Goal: Transaction & Acquisition: Purchase product/service

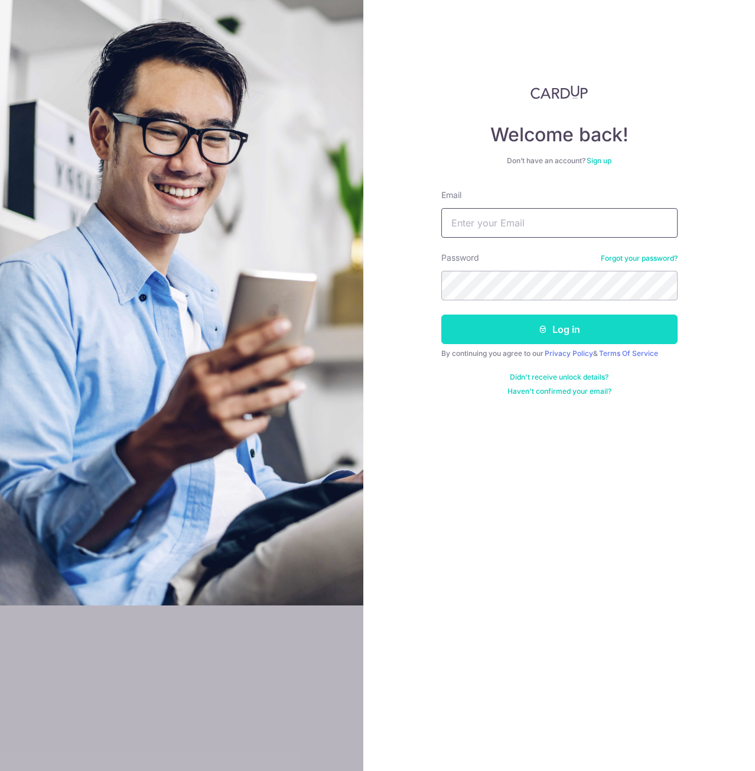
type input "[EMAIL_ADDRESS][DOMAIN_NAME]"
click at [470, 321] on button "Log in" at bounding box center [560, 329] width 236 height 30
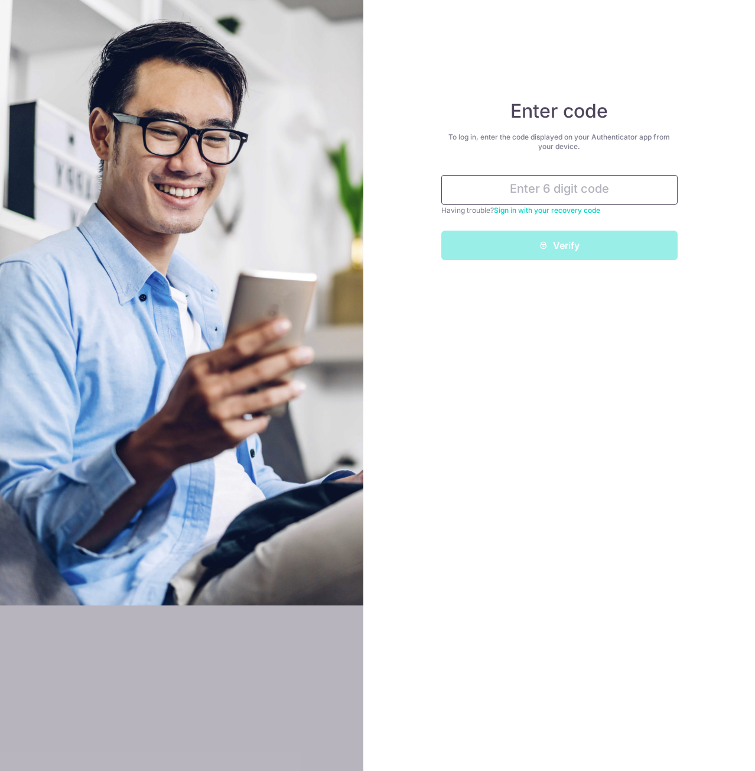
click at [507, 198] on input "text" at bounding box center [560, 190] width 236 height 30
type input "1"
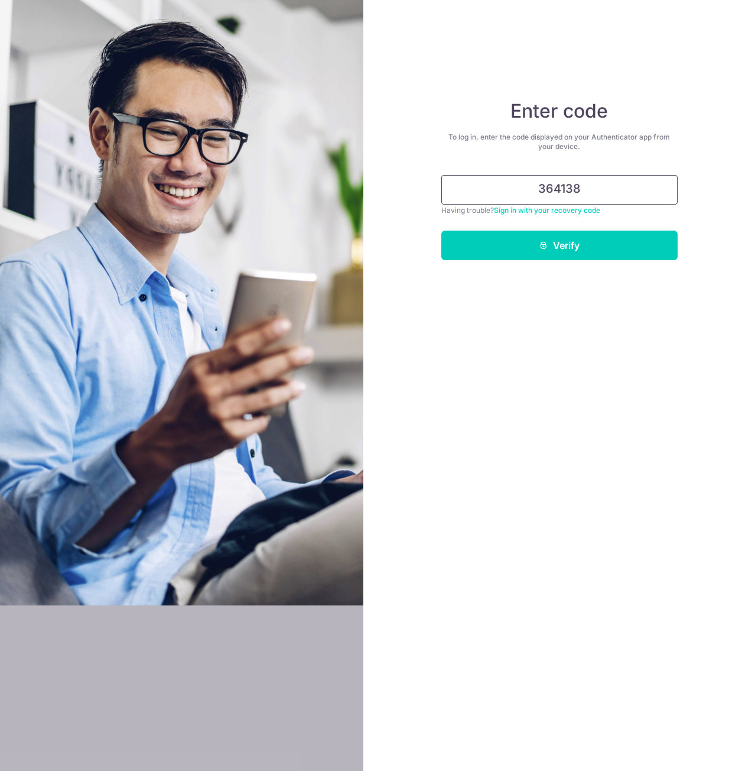
type input "364138"
click at [442, 231] on button "Verify" at bounding box center [560, 246] width 236 height 30
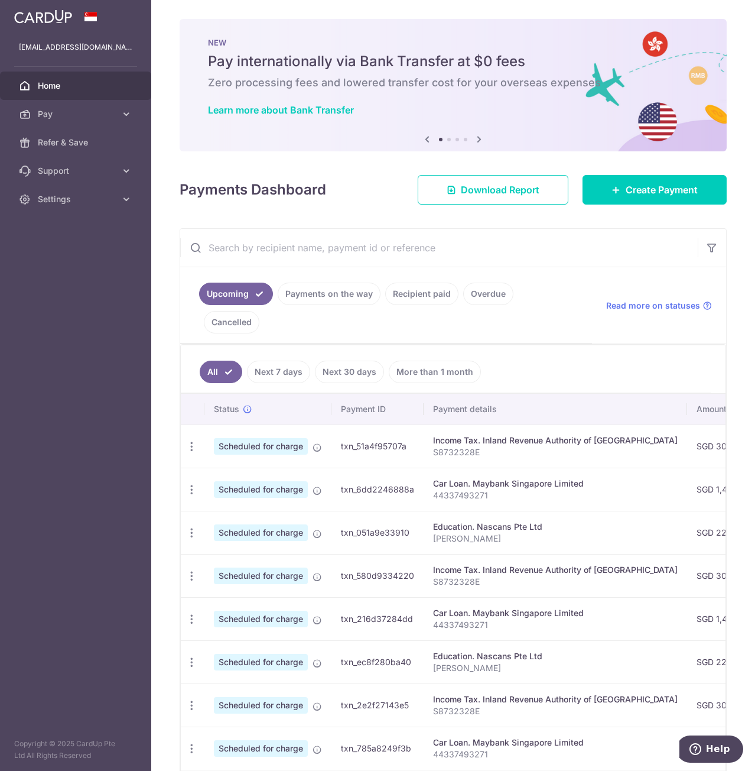
click at [417, 295] on div at bounding box center [381, 389] width 763 height 778
click at [415, 289] on link "Recipient paid" at bounding box center [421, 294] width 73 height 22
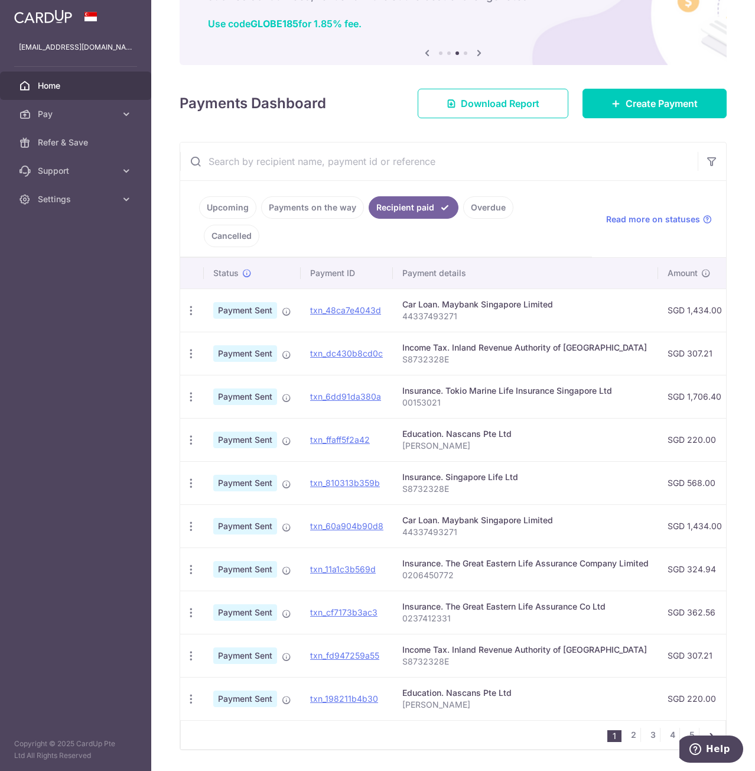
scroll to position [95, 0]
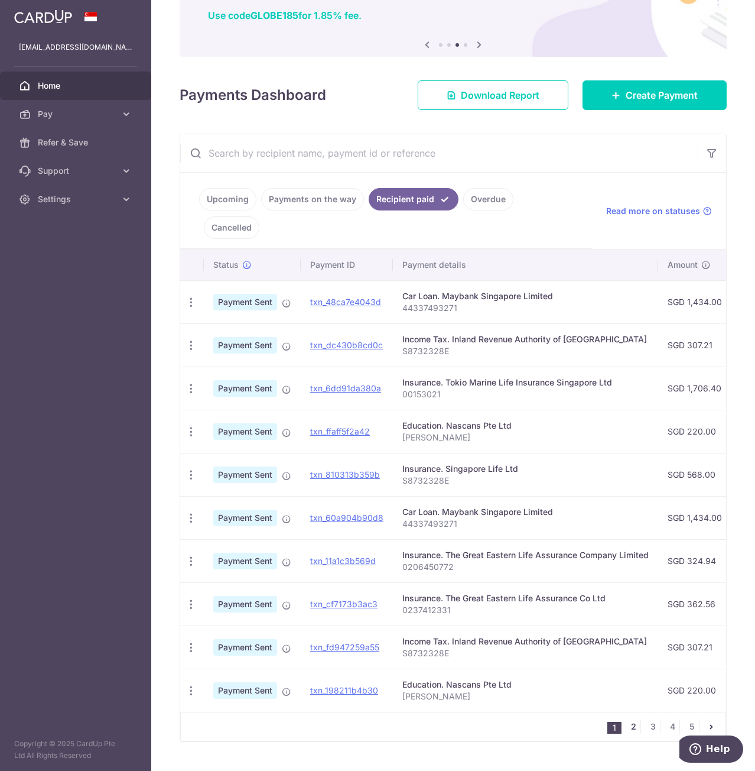
click at [627, 719] on link "2" at bounding box center [634, 726] width 14 height 14
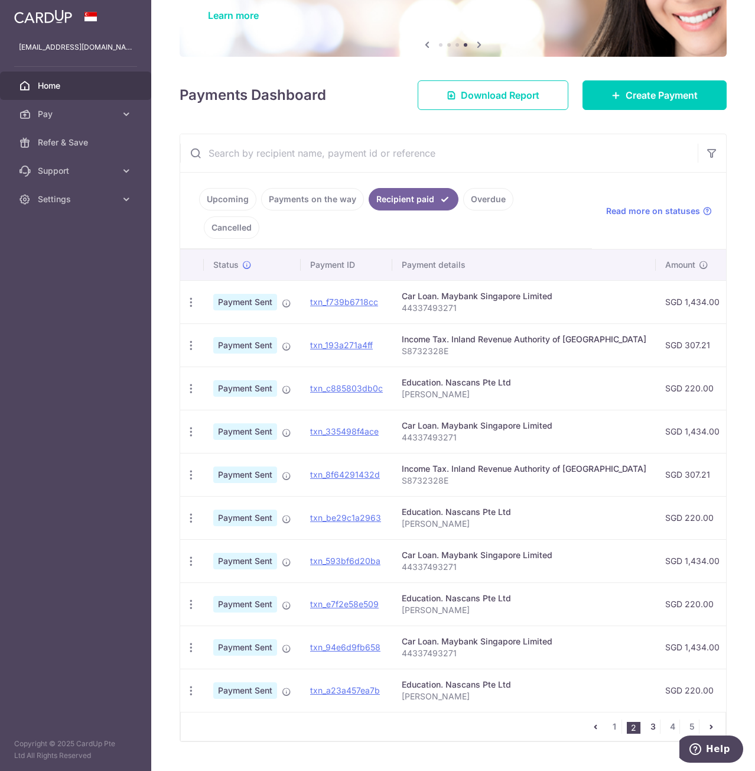
click at [646, 719] on link "3" at bounding box center [653, 726] width 14 height 14
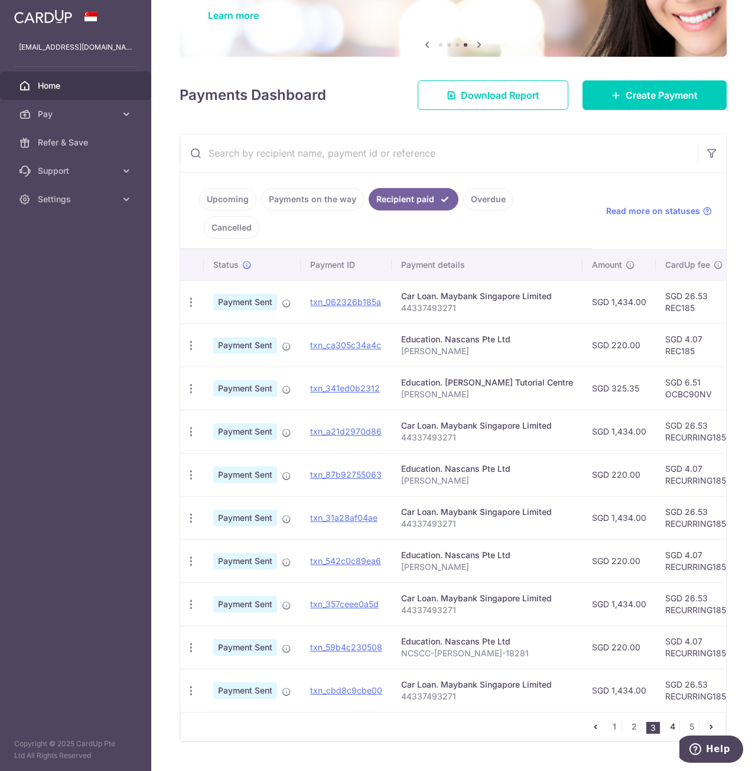
click at [666, 719] on link "4" at bounding box center [673, 726] width 14 height 14
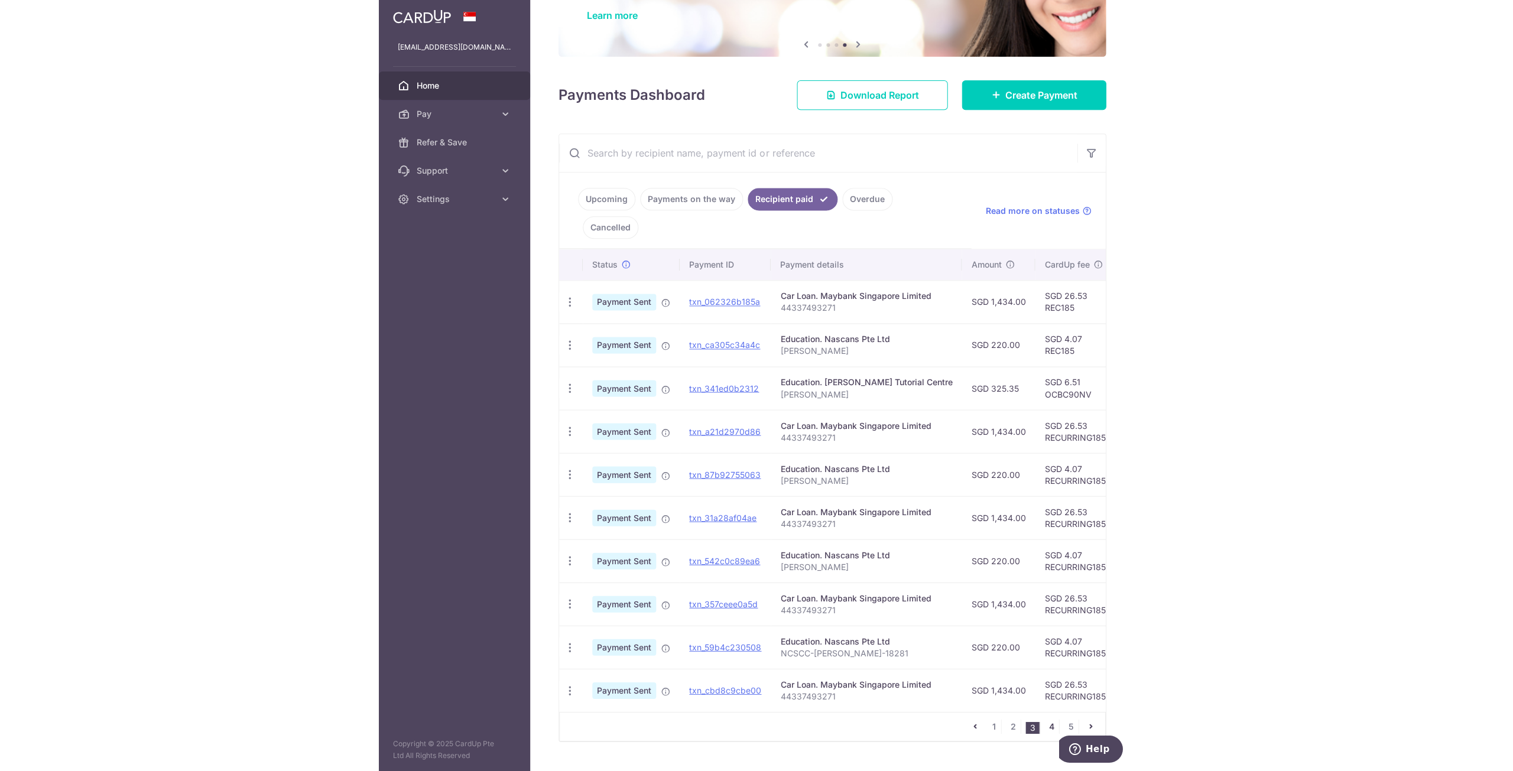
scroll to position [0, 0]
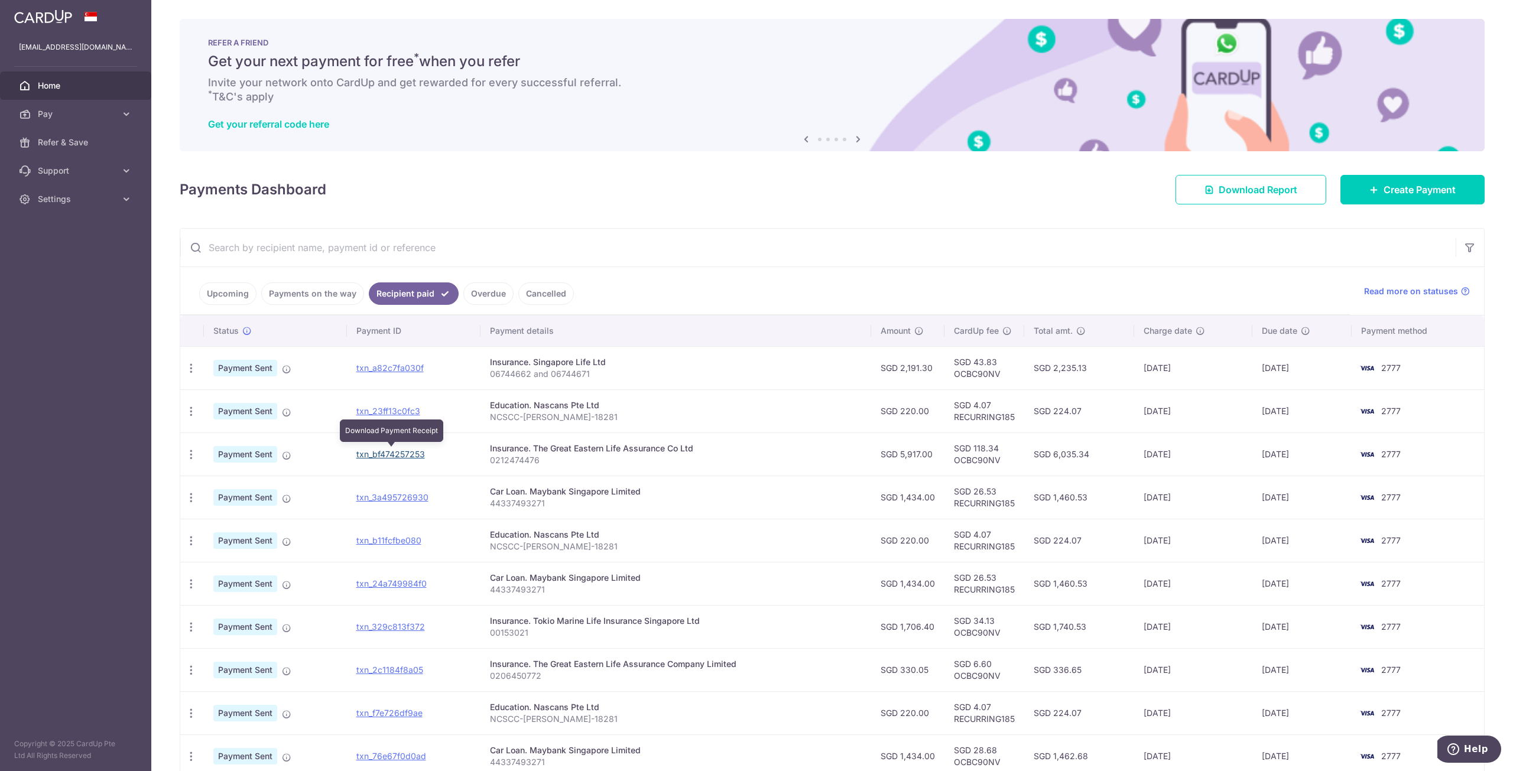
click at [389, 453] on link "txn_bf474257253" at bounding box center [390, 454] width 69 height 10
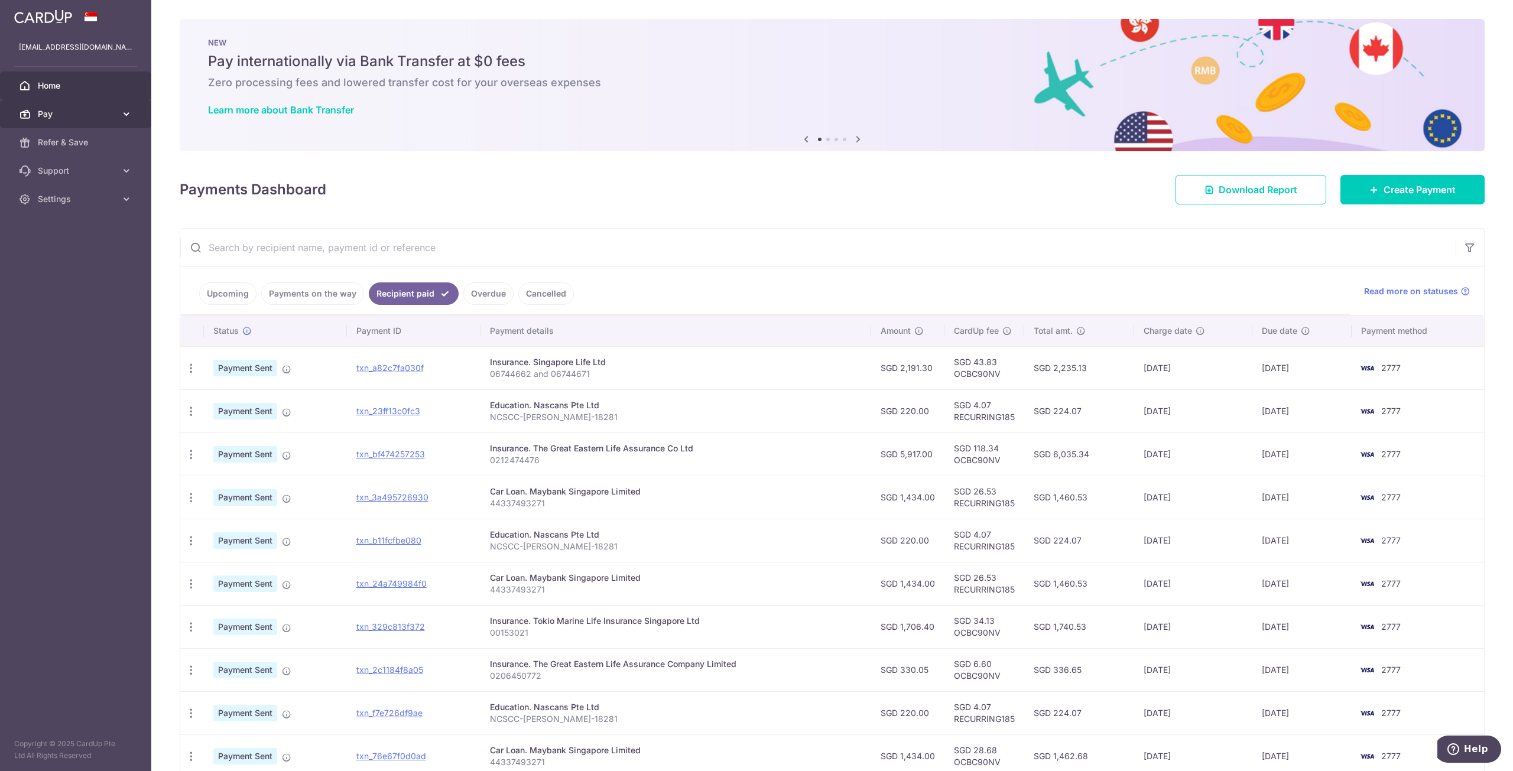
click at [78, 106] on link "Pay" at bounding box center [75, 114] width 151 height 28
click at [67, 140] on span "Payments" at bounding box center [77, 143] width 78 height 12
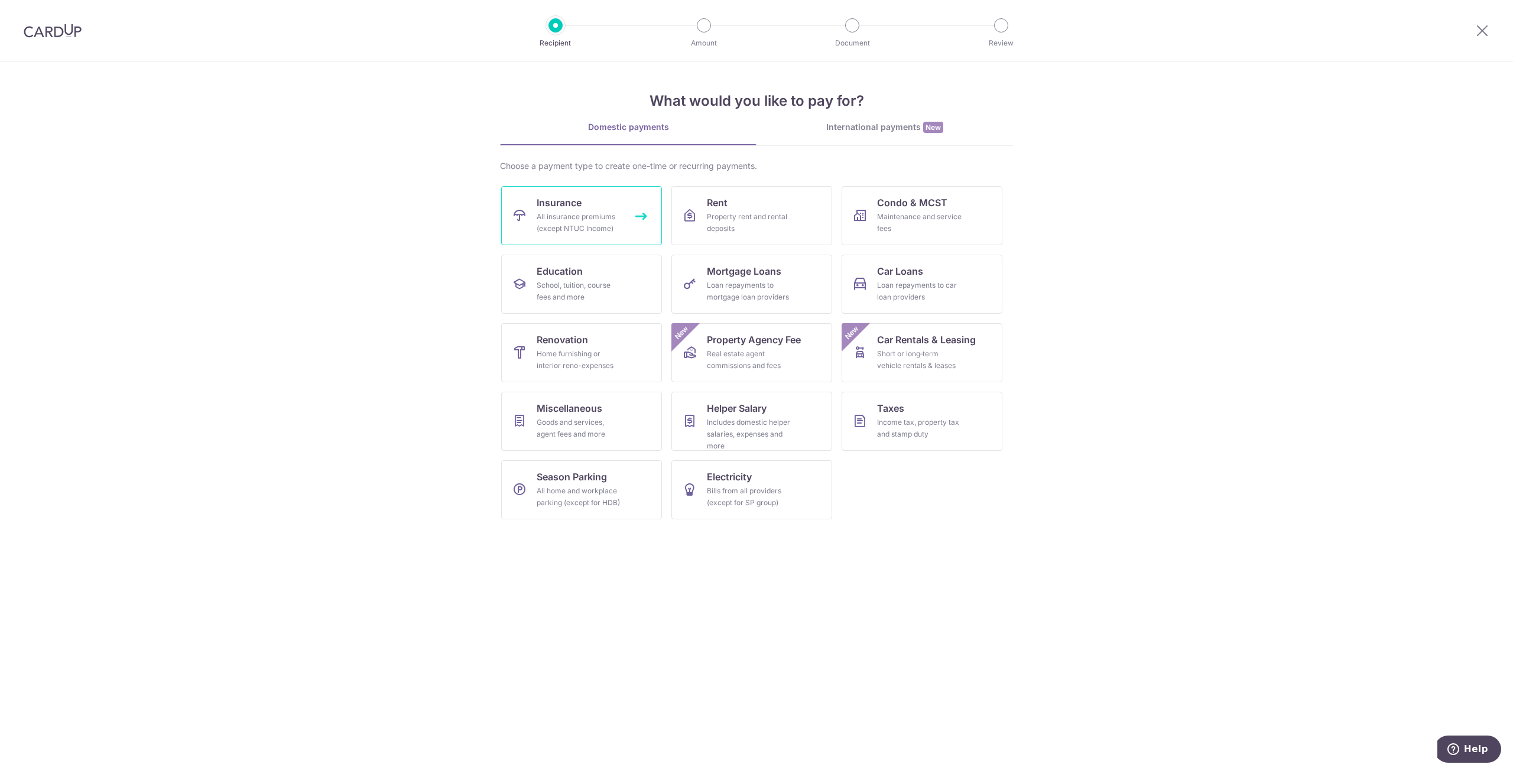
click at [544, 217] on div "All insurance premiums (except NTUC Income)" at bounding box center [579, 223] width 85 height 24
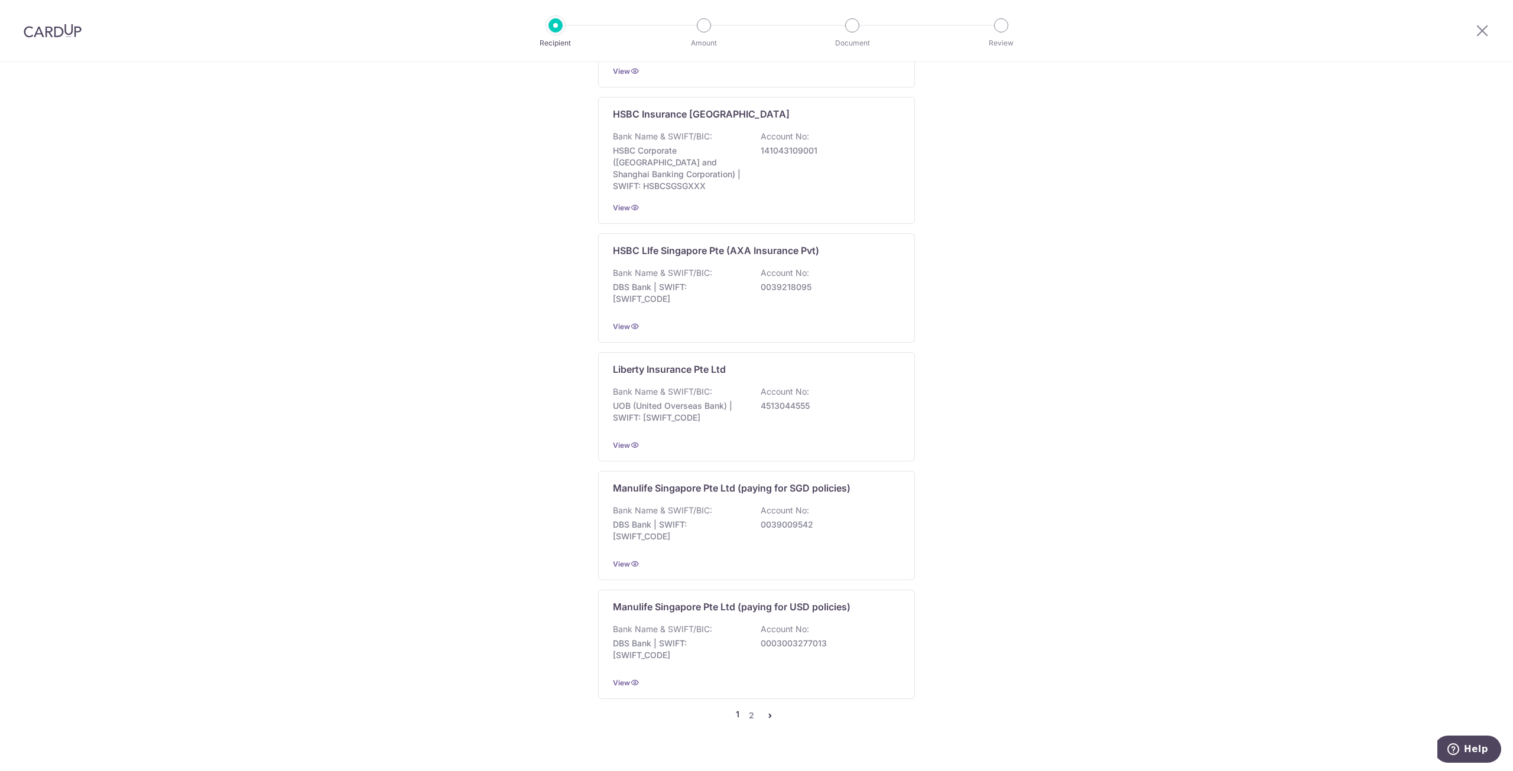
scroll to position [1222, 0]
click at [750, 708] on link "2" at bounding box center [751, 715] width 14 height 14
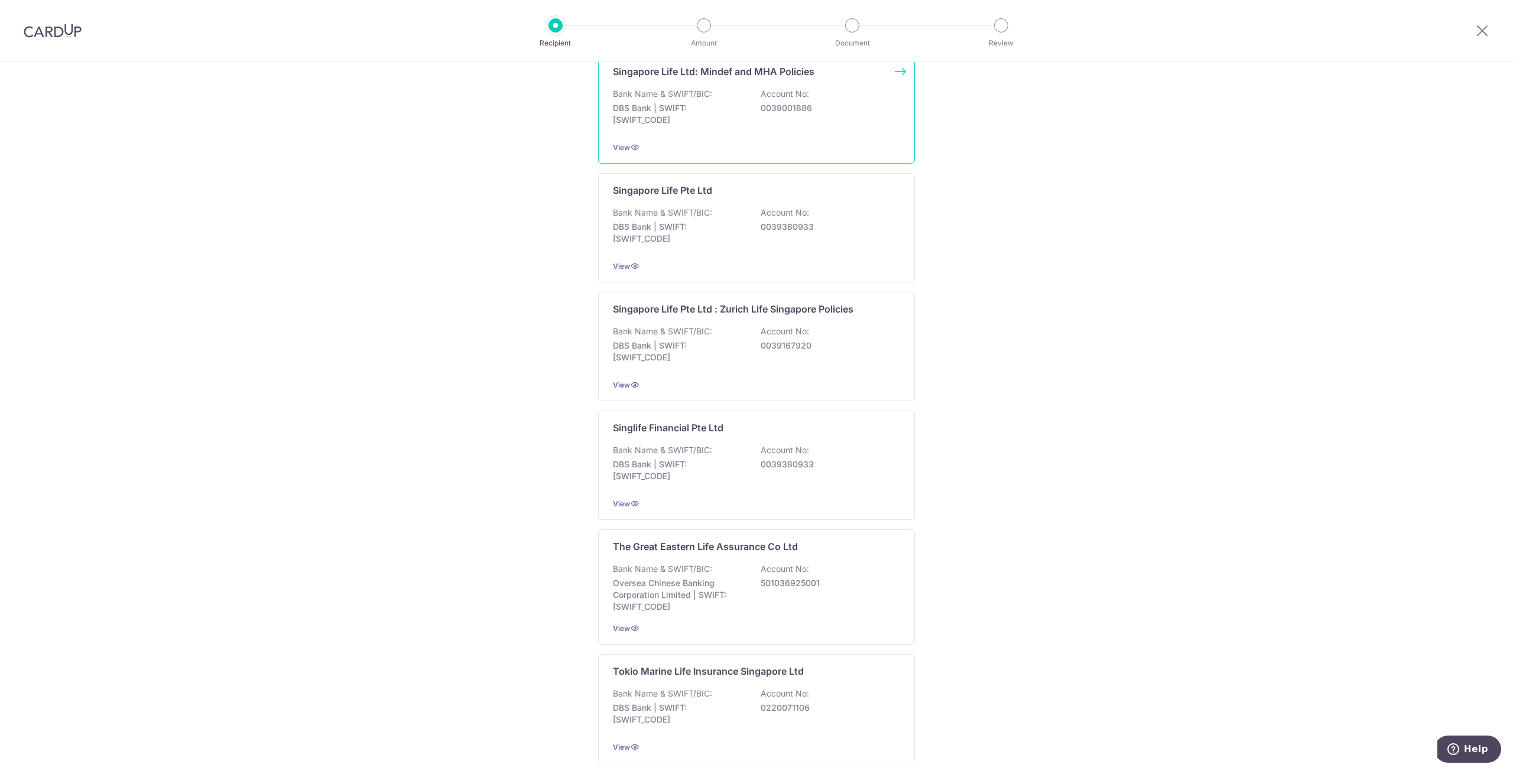
scroll to position [1182, 0]
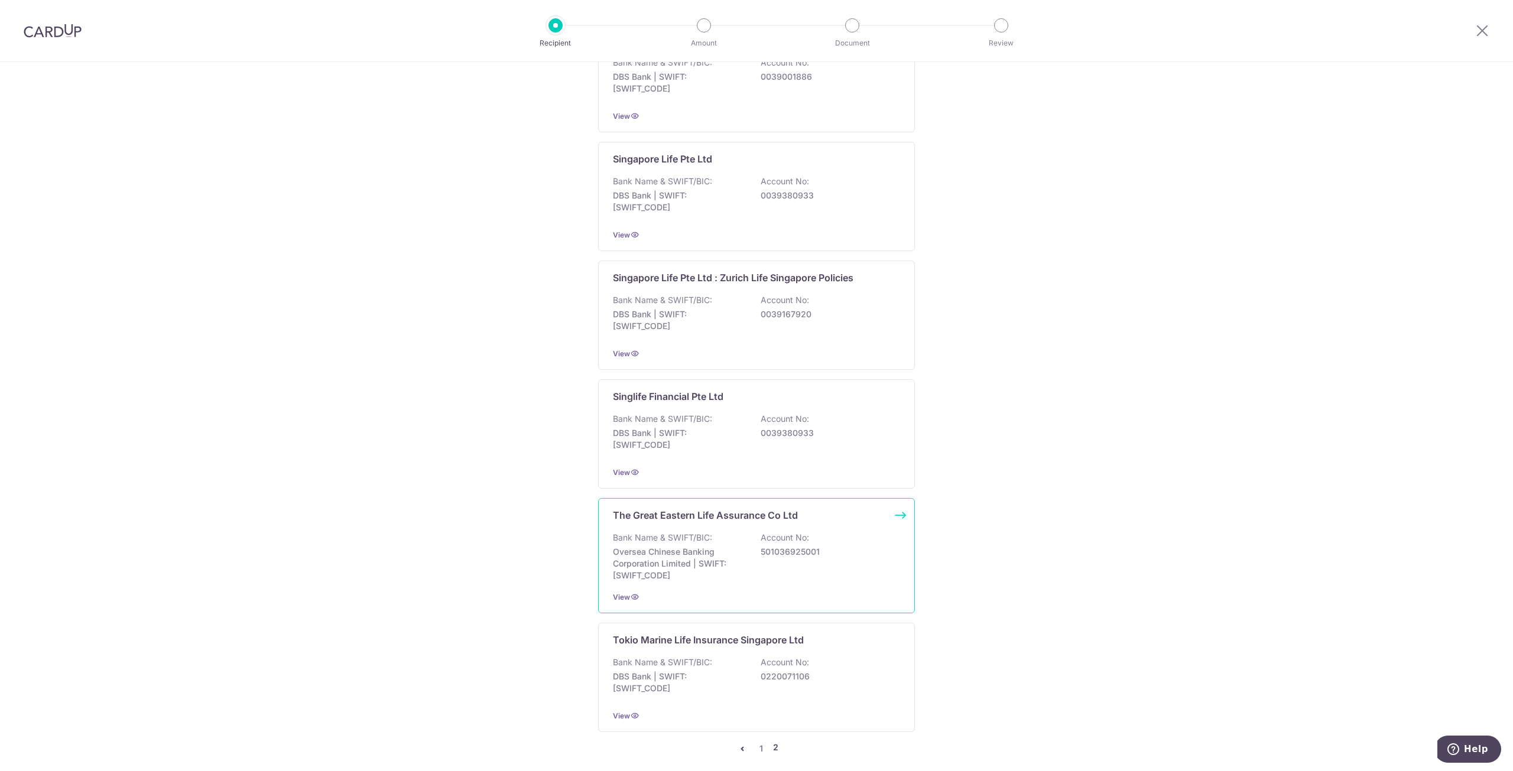
click at [627, 532] on p "Bank Name & SWIFT/BIC:" at bounding box center [662, 538] width 99 height 12
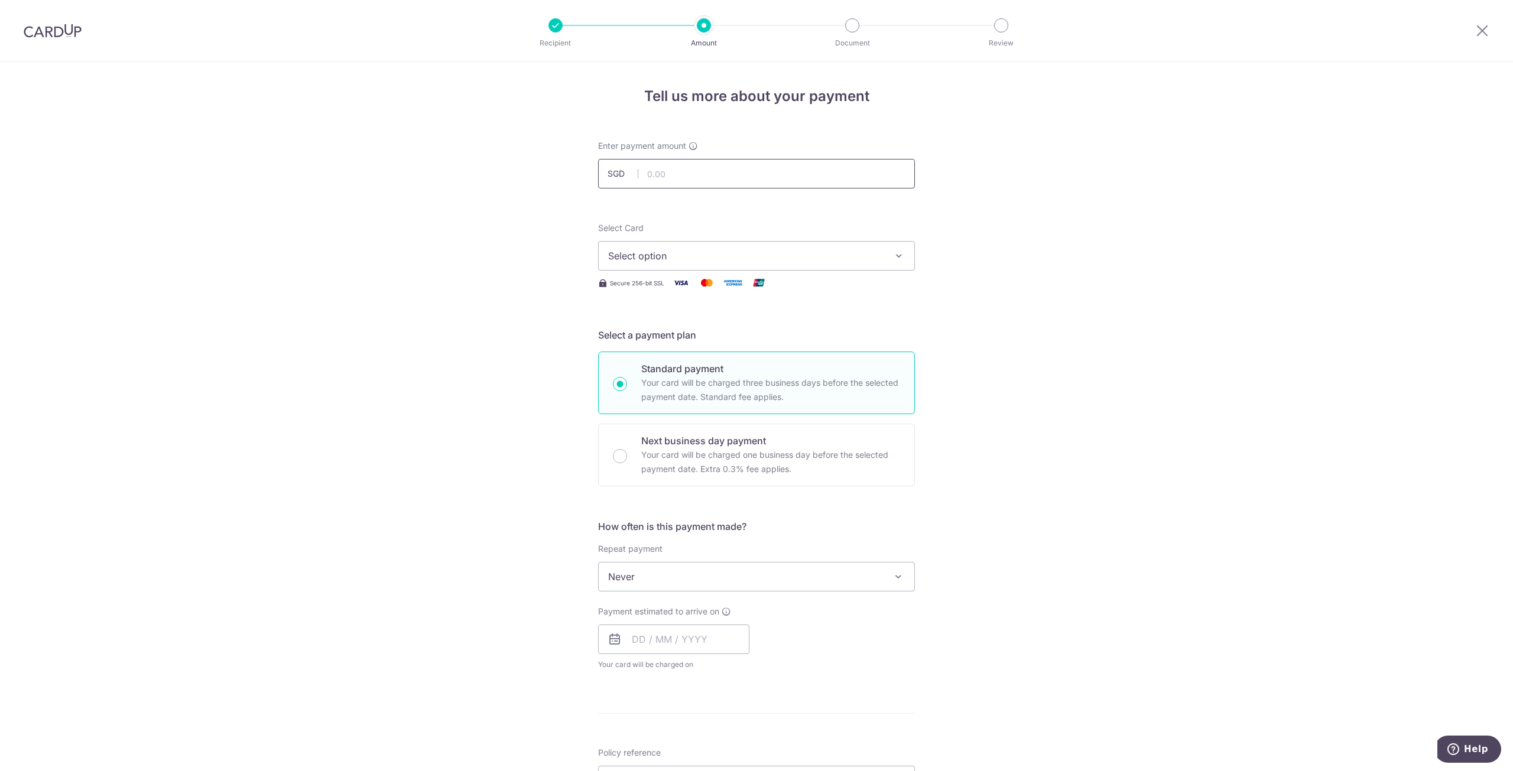
click at [663, 181] on input "text" at bounding box center [756, 174] width 317 height 30
type input "5,917.00"
click at [439, 189] on div "Tell us more about your payment Enter payment amount SGD 5,917.00 5917.00 Selec…" at bounding box center [756, 596] width 1513 height 1069
click at [653, 262] on span "Select option" at bounding box center [745, 256] width 275 height 14
click at [640, 336] on span "**** 2777" at bounding box center [659, 340] width 44 height 14
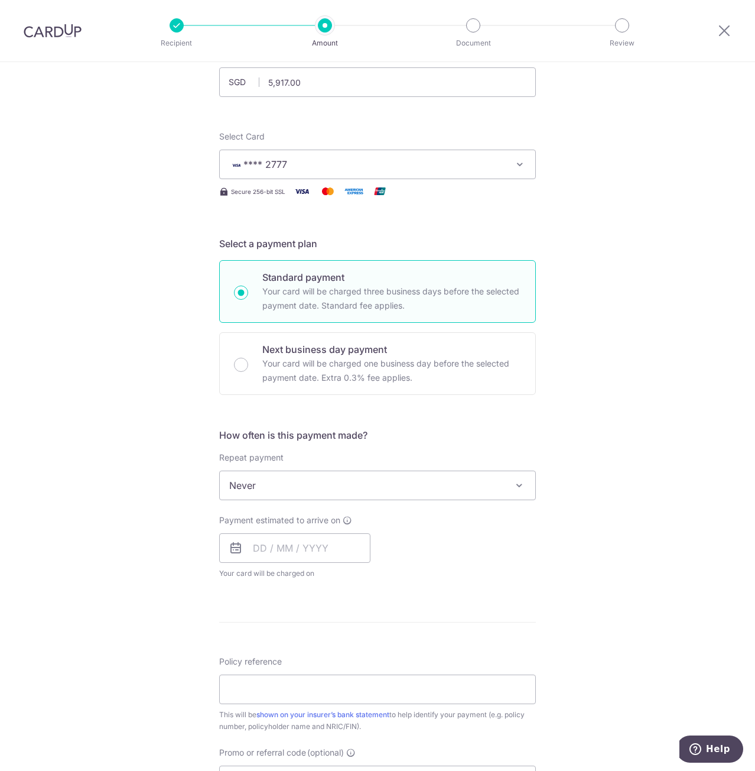
scroll to position [118, 0]
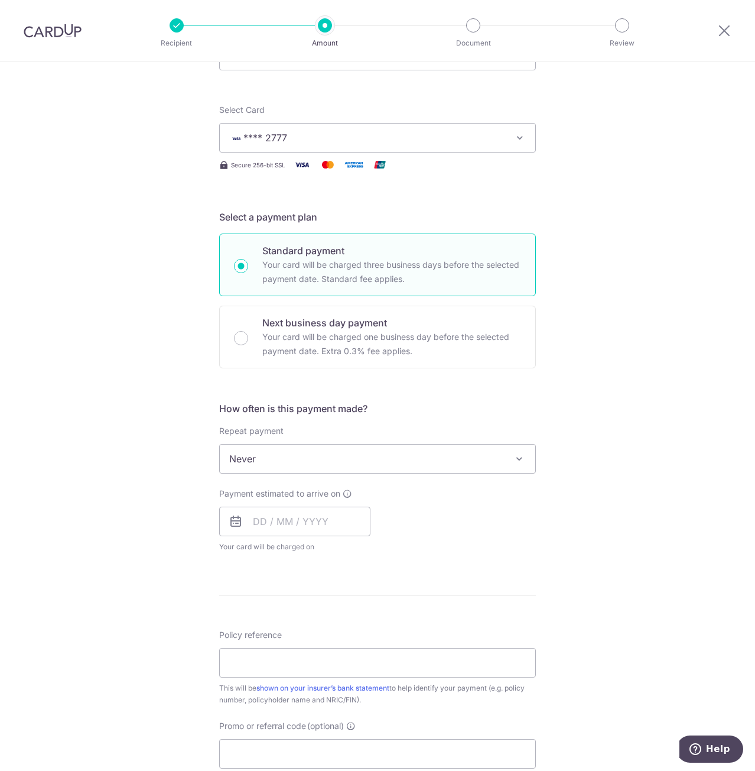
click at [295, 469] on span "Never" at bounding box center [378, 459] width 316 height 28
click at [188, 463] on div "Tell us more about your payment Enter payment amount SGD 5,917.00 5917.00 Selec…" at bounding box center [377, 478] width 755 height 1069
click at [258, 520] on input "text" at bounding box center [294, 522] width 151 height 30
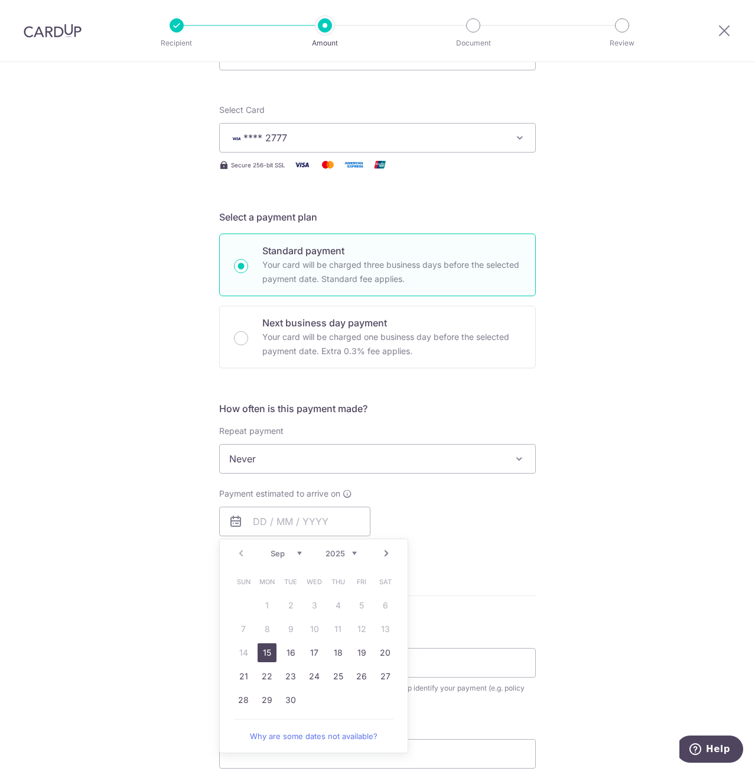
click at [205, 557] on div "Tell us more about your payment Enter payment amount SGD 5,917.00 5917.00 Selec…" at bounding box center [377, 478] width 755 height 1069
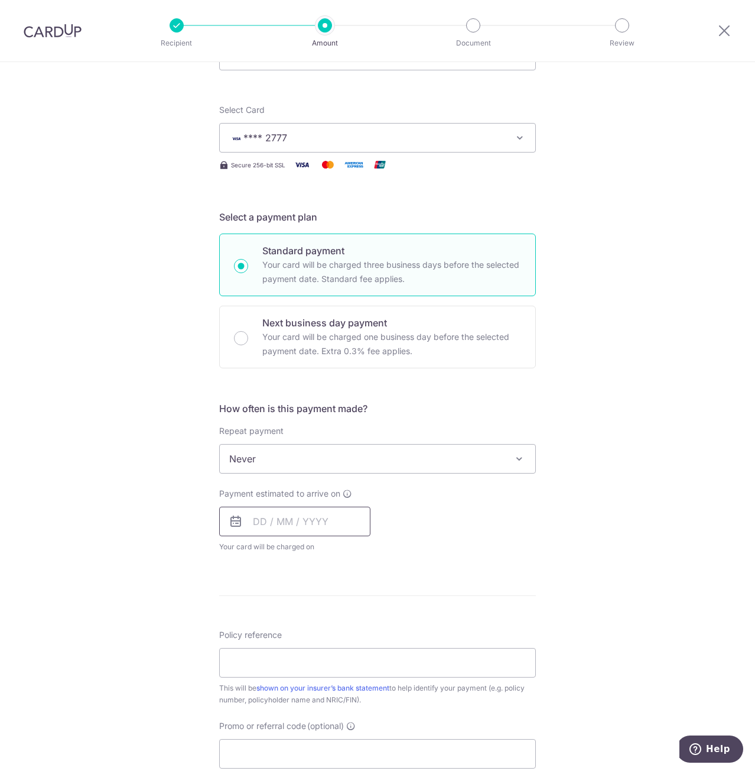
click at [270, 527] on input "text" at bounding box center [294, 522] width 151 height 30
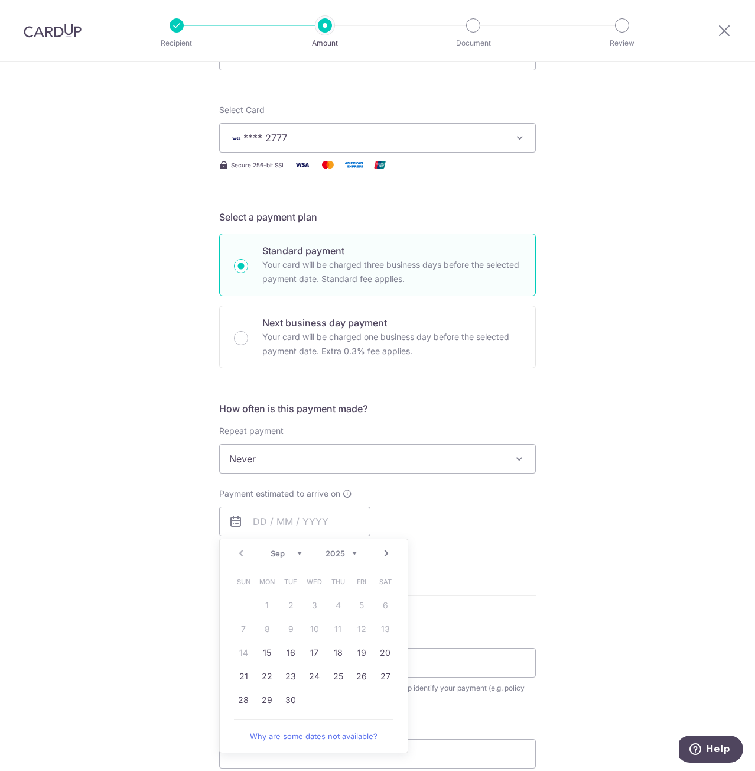
click at [383, 555] on link "Next" at bounding box center [386, 553] width 14 height 14
click at [270, 632] on link "6" at bounding box center [267, 628] width 19 height 19
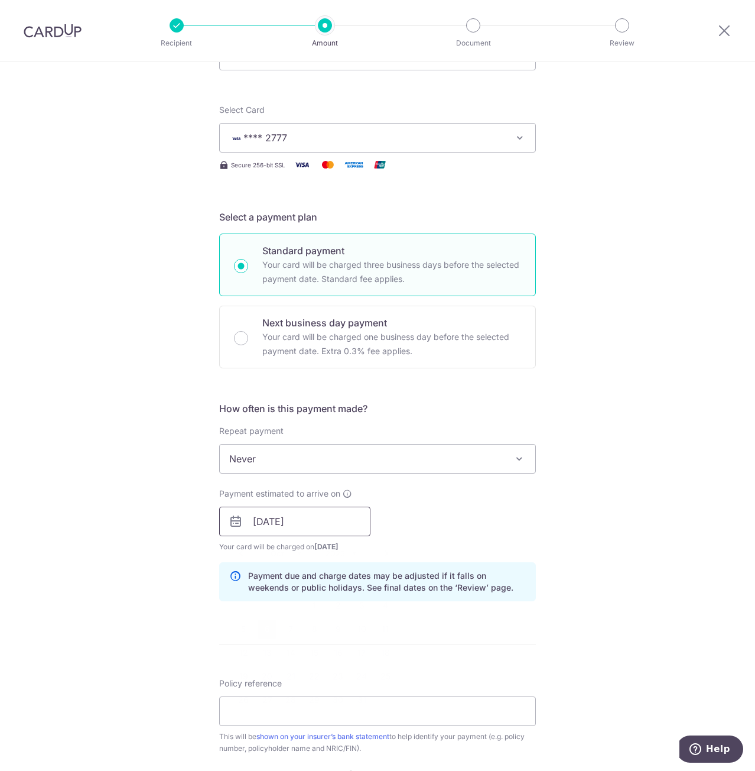
click at [306, 520] on input "06/10/2025" at bounding box center [294, 522] width 151 height 30
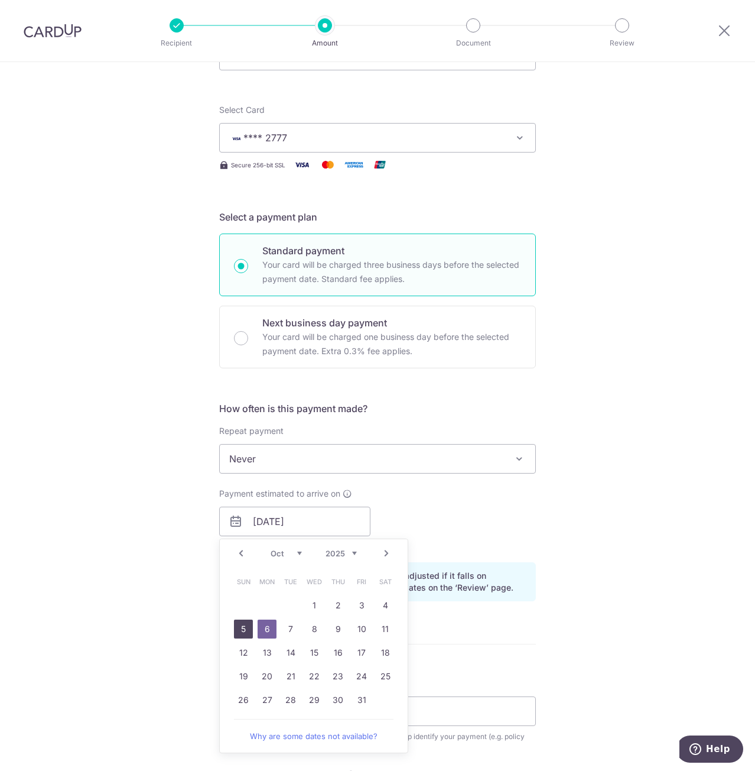
click at [243, 627] on link "5" at bounding box center [243, 628] width 19 height 19
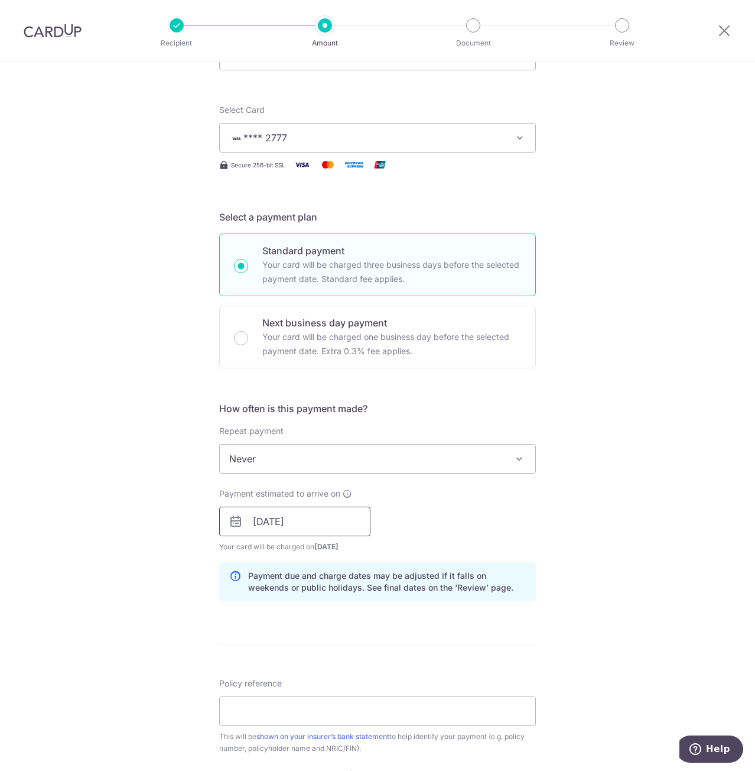
click at [289, 525] on input "05/10/2025" at bounding box center [294, 522] width 151 height 30
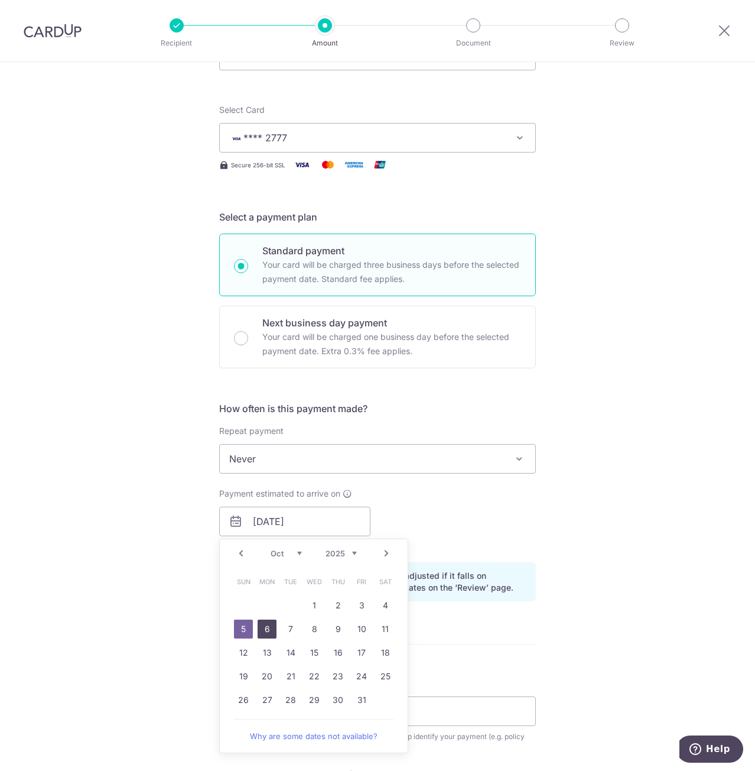
click at [267, 627] on link "6" at bounding box center [267, 628] width 19 height 19
type input "06/10/2025"
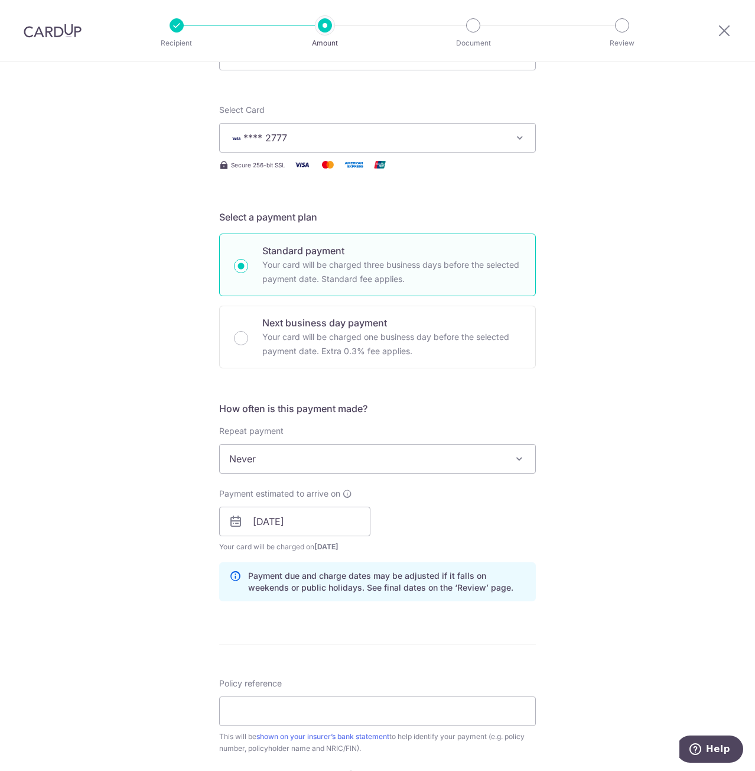
click at [202, 622] on div "Tell us more about your payment Enter payment amount SGD 5,917.00 5917.00 Selec…" at bounding box center [377, 503] width 755 height 1118
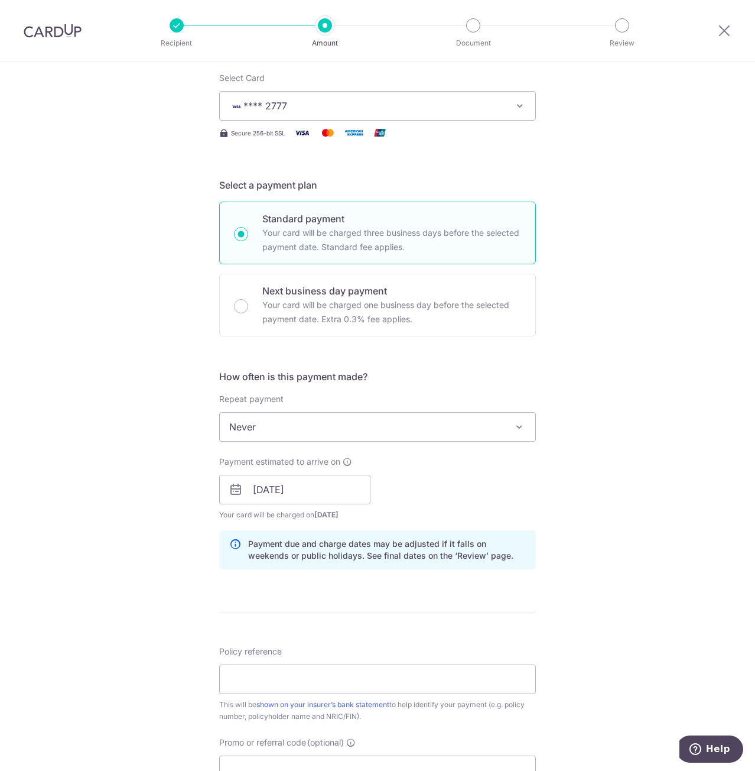
scroll to position [177, 0]
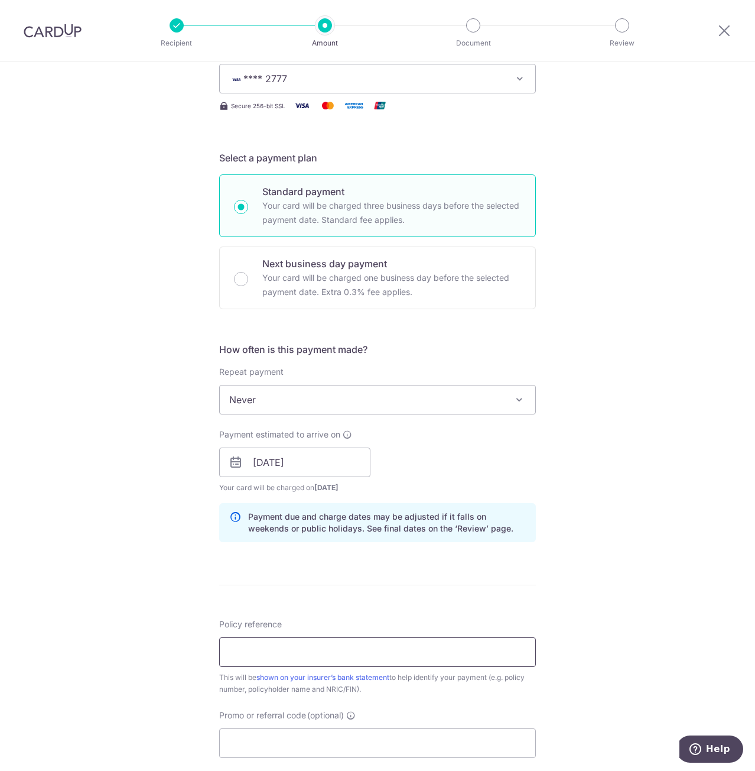
click at [463, 656] on input "Policy reference" at bounding box center [377, 652] width 317 height 30
type input "0212474476"
click at [242, 676] on div "This will be shown on your insurer’s bank statement to help identify your payme…" at bounding box center [377, 683] width 317 height 24
click at [219, 683] on div "This will be shown on your insurer’s bank statement to help identify your payme…" at bounding box center [377, 683] width 317 height 24
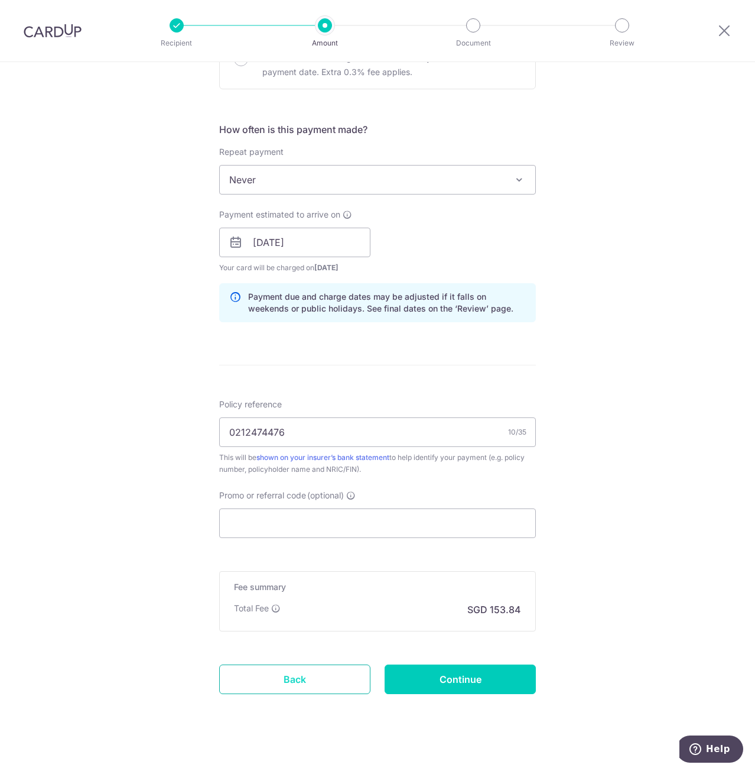
scroll to position [406, 0]
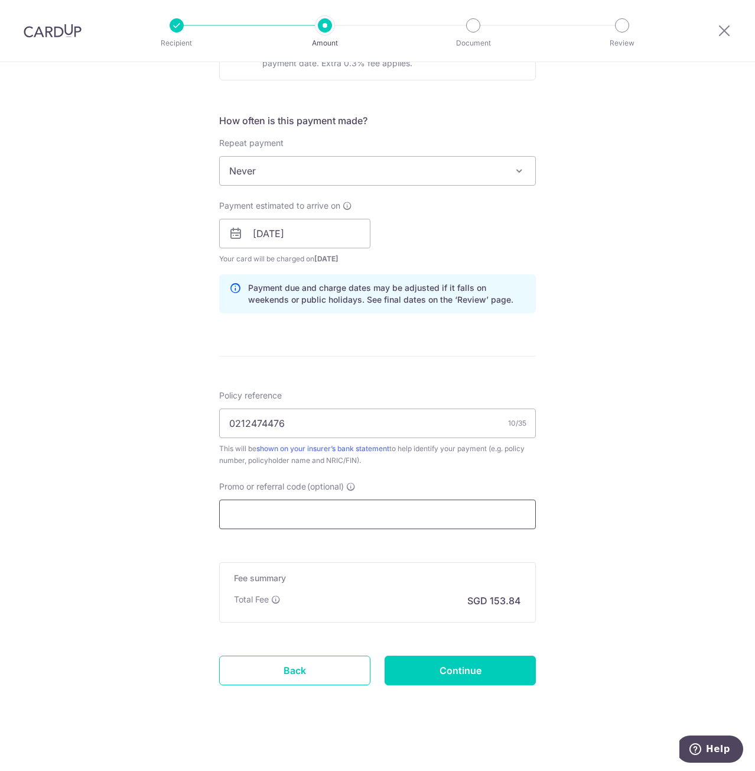
click at [272, 514] on input "Promo or referral code (optional)" at bounding box center [377, 514] width 317 height 30
paste input "MILELION"
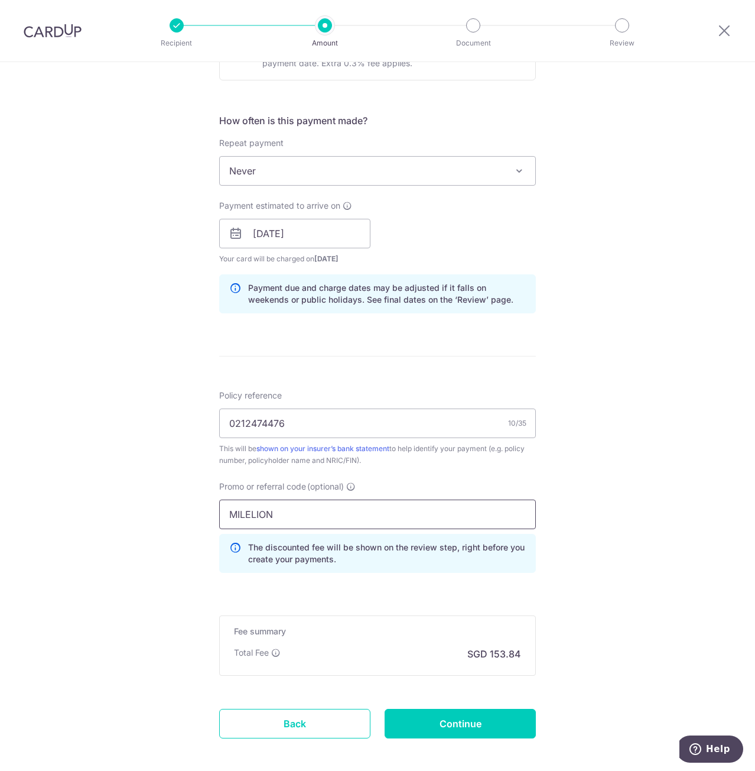
type input "MILELION"
click at [141, 524] on div "Tell us more about your payment Enter payment amount SGD 5,917.00 5917.00 Selec…" at bounding box center [377, 241] width 755 height 1171
click at [472, 727] on input "Continue" at bounding box center [460, 724] width 151 height 30
type input "Create Schedule"
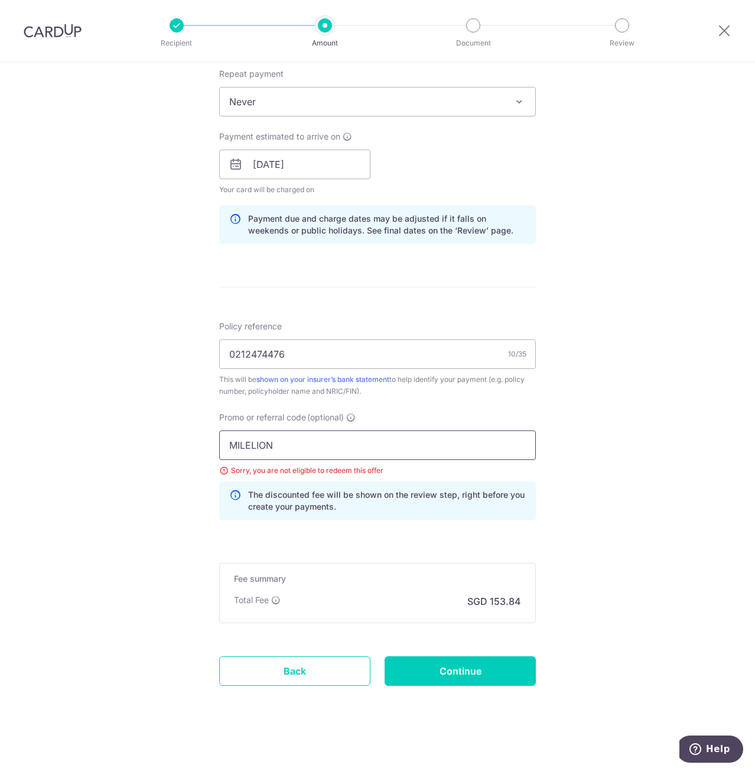
drag, startPoint x: 284, startPoint y: 446, endPoint x: 190, endPoint y: 443, distance: 93.5
click at [191, 443] on div "Tell us more about your payment Enter payment amount SGD 5,917.00 5917.00 Selec…" at bounding box center [377, 181] width 755 height 1188
paste input "OCBC90NV"
type input "OCBC90NV"
click at [149, 485] on div "Tell us more about your payment Enter payment amount SGD 5,917.00 5917.00 Selec…" at bounding box center [377, 181] width 755 height 1188
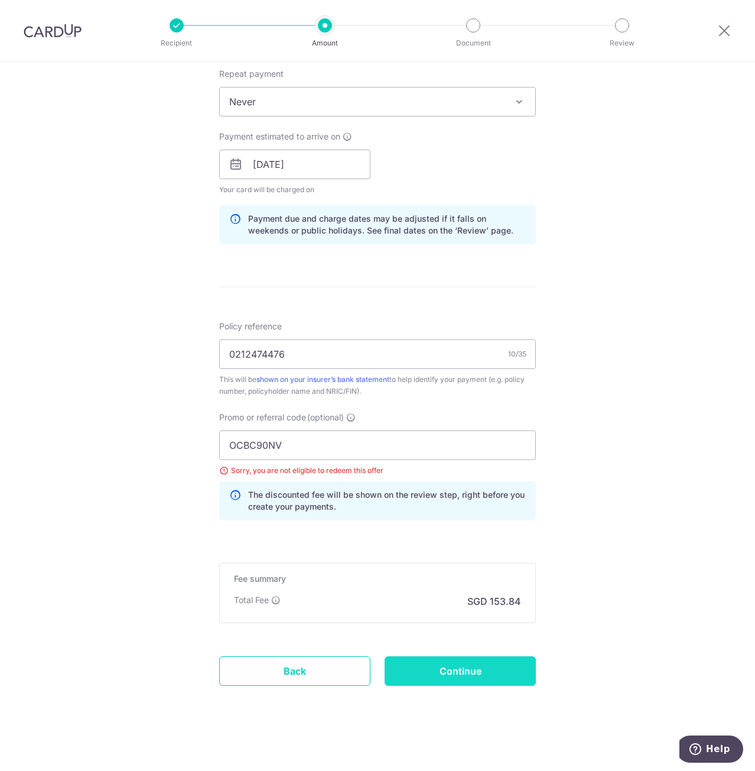
click at [442, 656] on input "Continue" at bounding box center [460, 671] width 151 height 30
type input "Update Schedule"
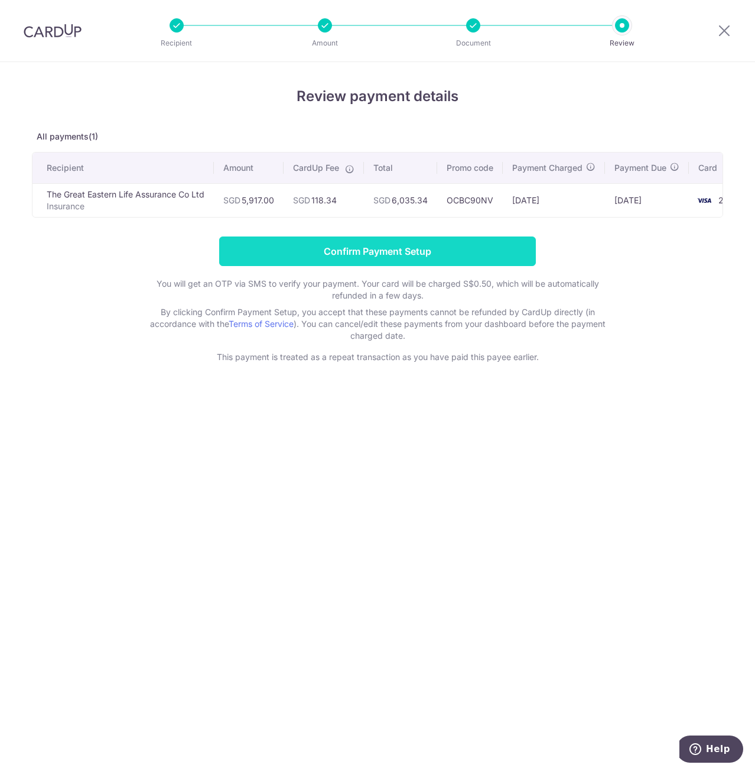
click at [267, 251] on input "Confirm Payment Setup" at bounding box center [377, 251] width 317 height 30
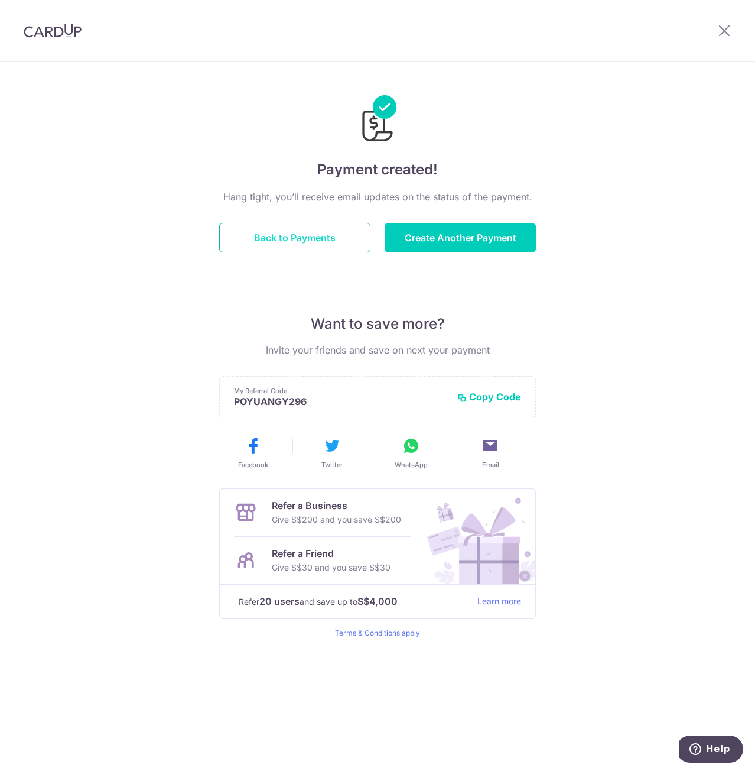
click at [284, 237] on button "Back to Payments" at bounding box center [294, 238] width 151 height 30
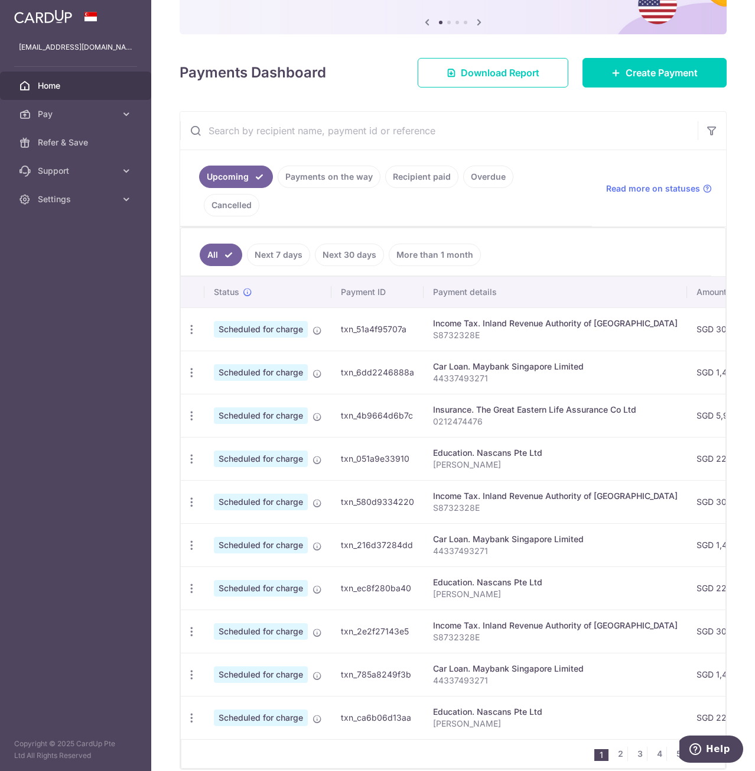
scroll to position [118, 0]
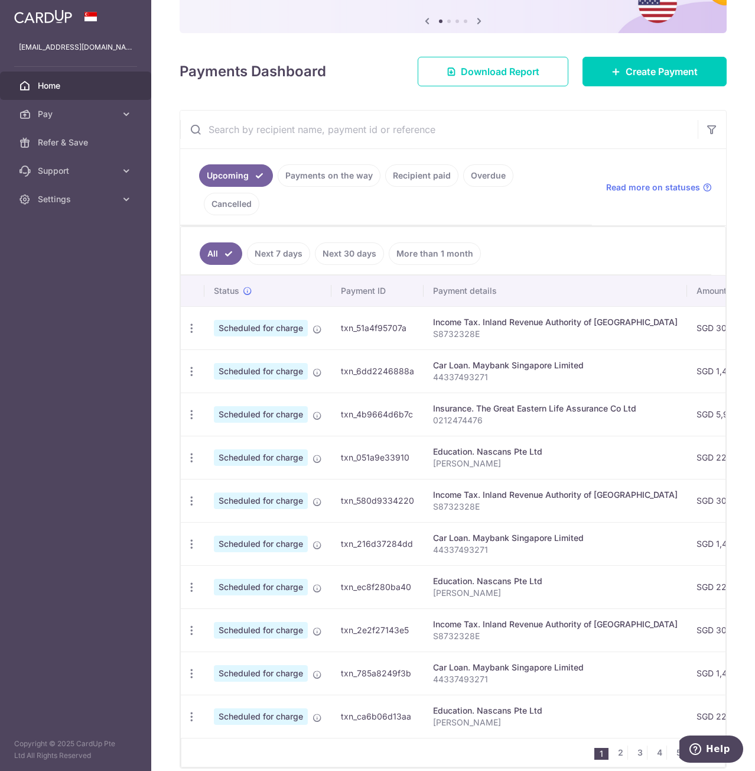
click at [364, 242] on link "Next 30 days" at bounding box center [349, 253] width 69 height 22
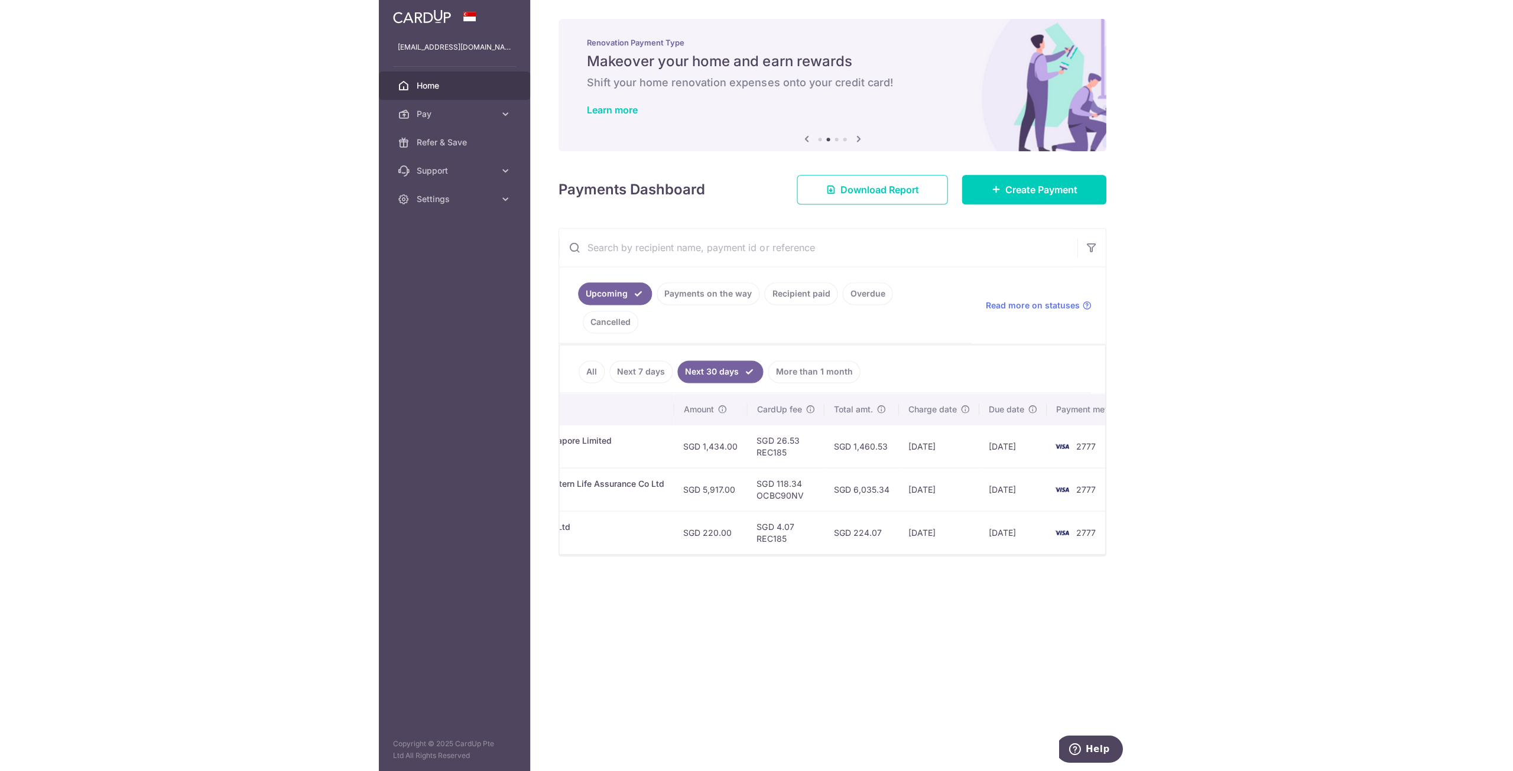
scroll to position [0, 352]
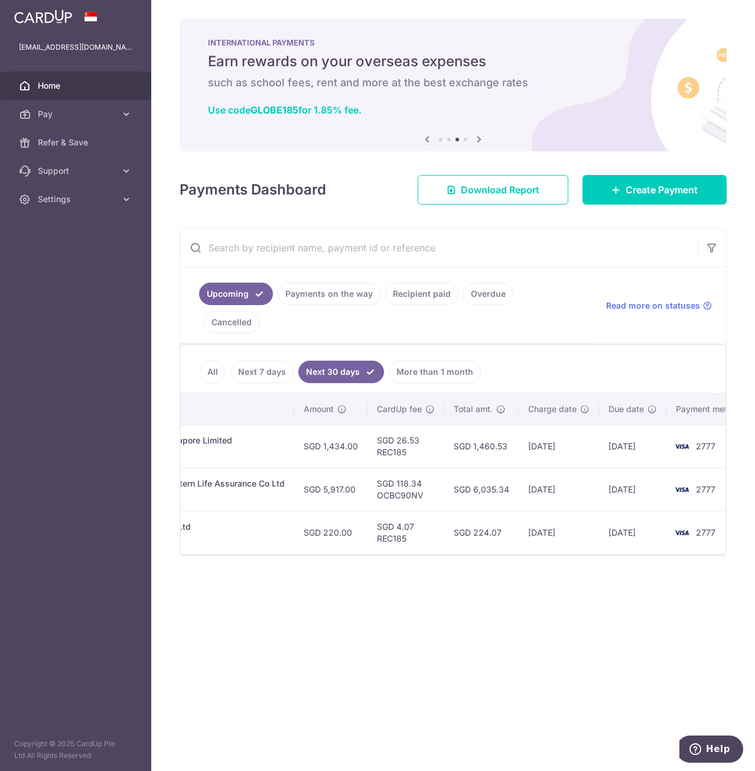
click at [251, 361] on link "Next 7 days" at bounding box center [262, 372] width 63 height 22
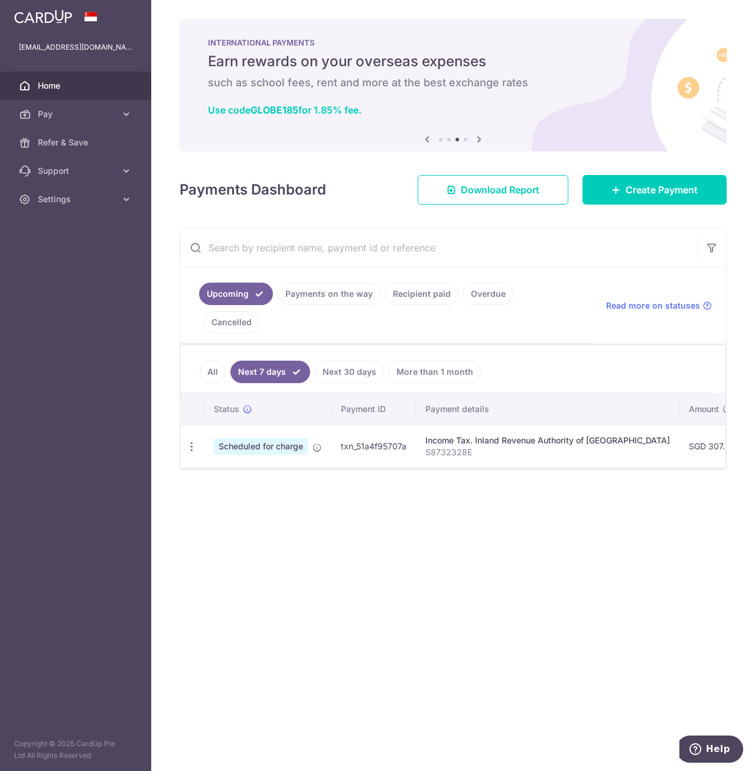
click at [214, 361] on link "All" at bounding box center [213, 372] width 26 height 22
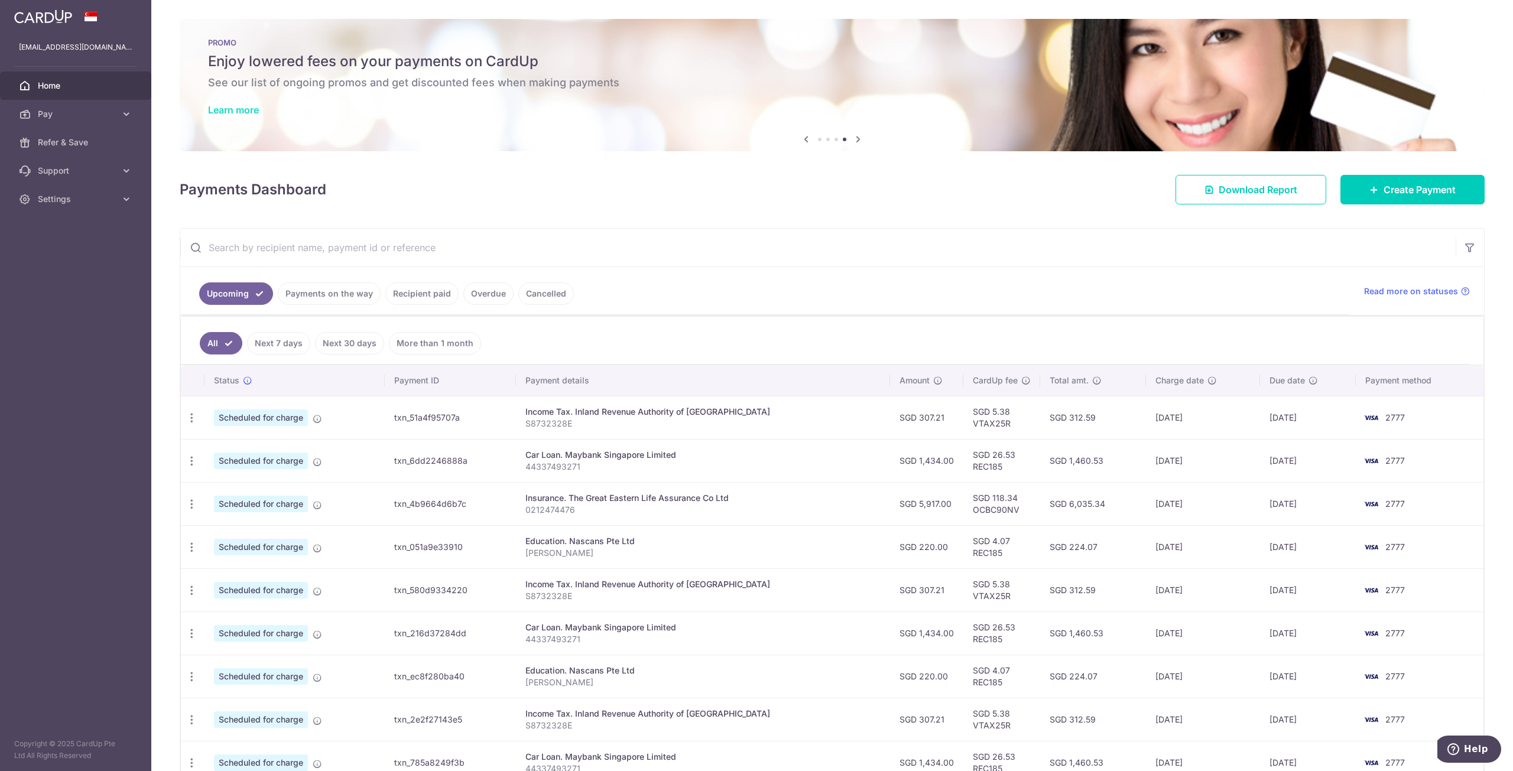
click at [252, 108] on link "Learn more" at bounding box center [233, 110] width 51 height 12
